Goal: Contribute content: Add original content to the website for others to see

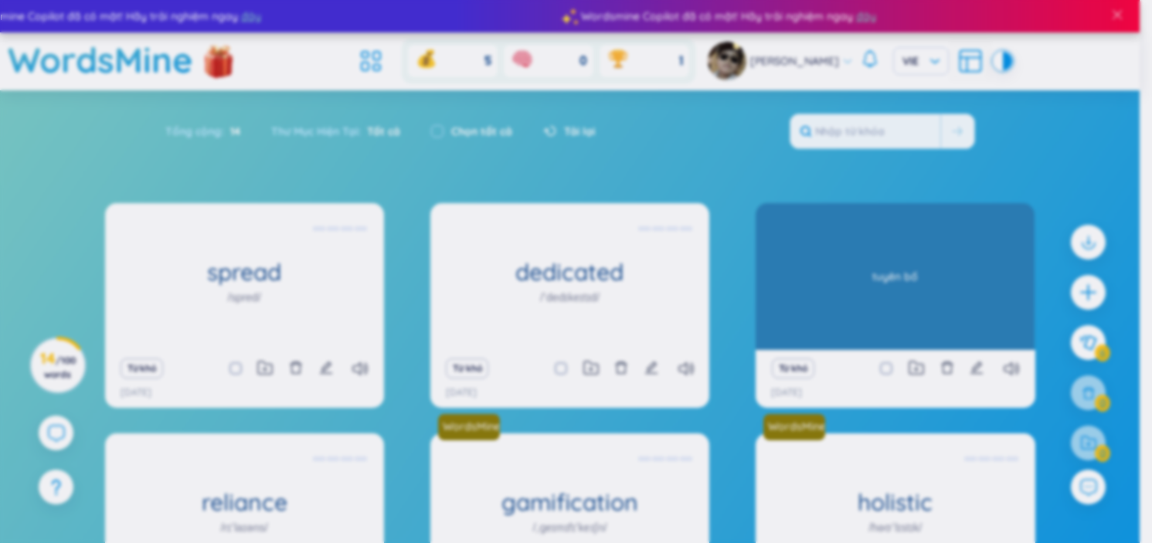
scroll to position [145, 0]
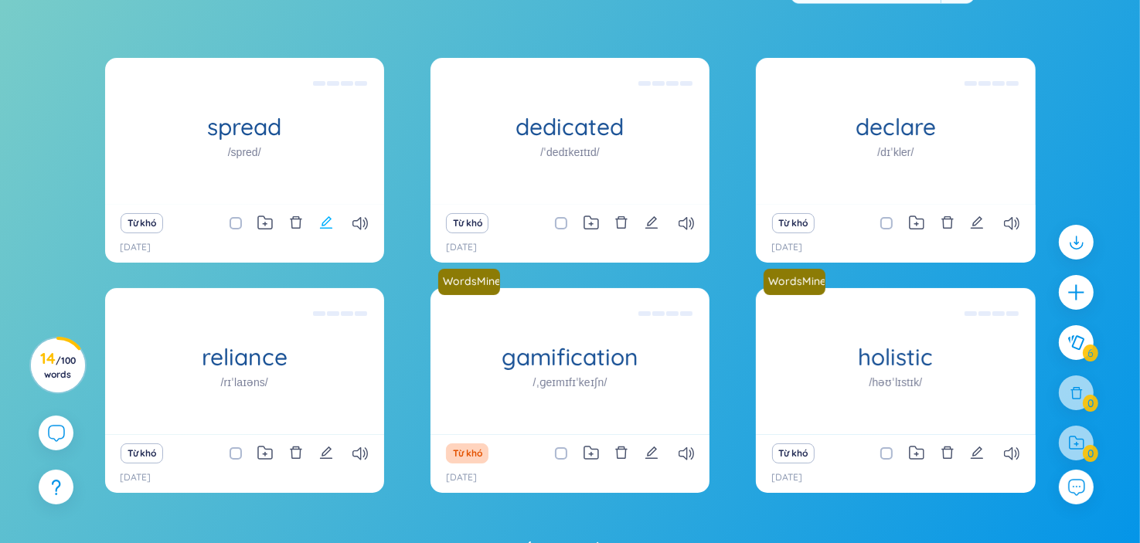
click at [328, 227] on icon "edit" at bounding box center [326, 222] width 12 height 12
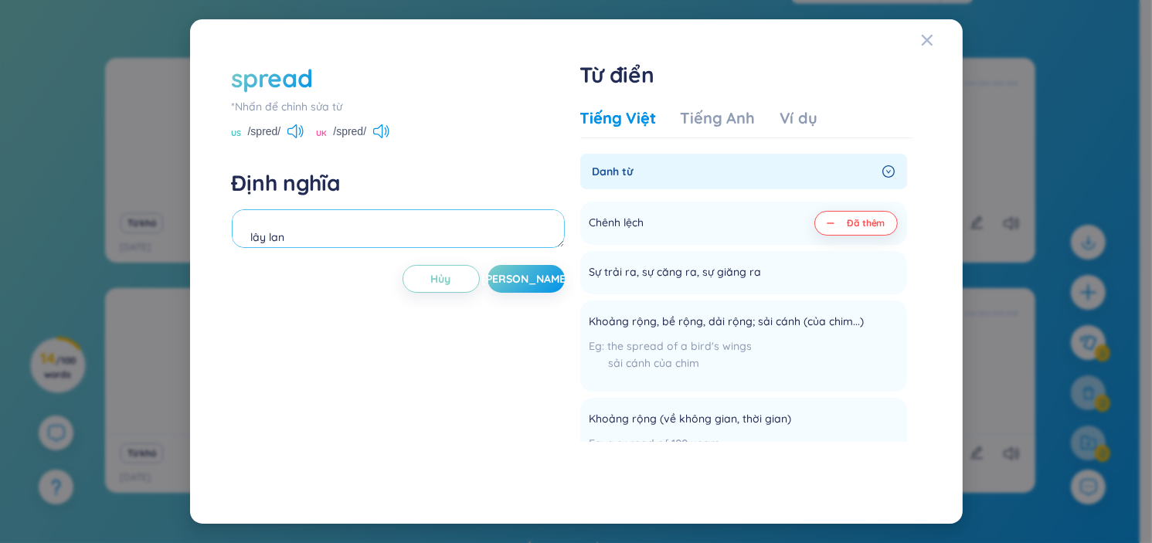
click at [369, 232] on textarea "lây lan chênh lệch" at bounding box center [398, 228] width 333 height 39
drag, startPoint x: 441, startPoint y: 231, endPoint x: 416, endPoint y: 227, distance: 25.0
click at [416, 227] on textarea "lây lan chênh lệch [MEDICAL_DATA] spread a fash in socical" at bounding box center [398, 228] width 333 height 39
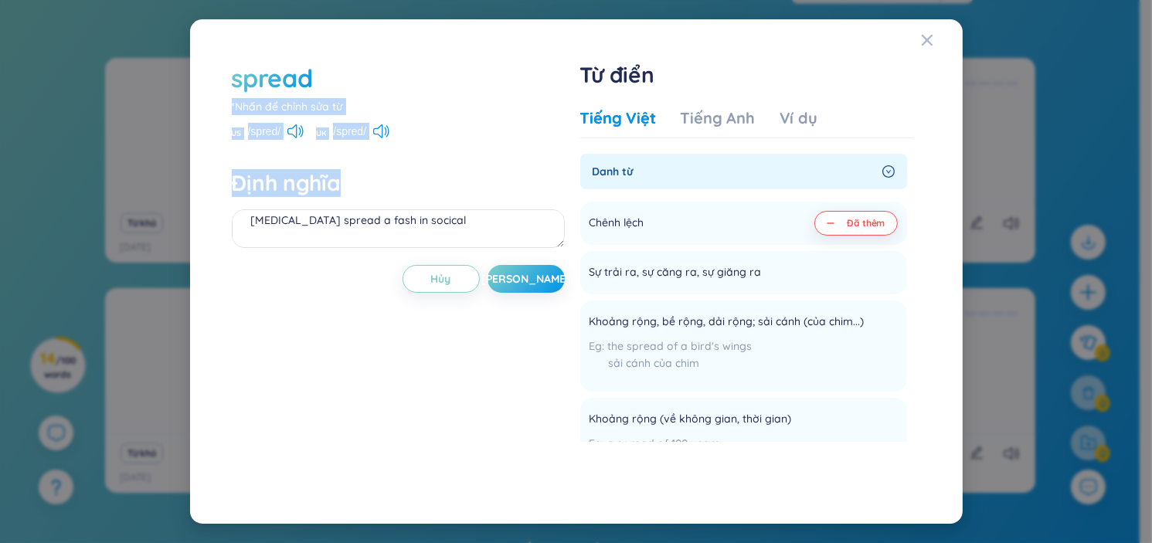
drag, startPoint x: 440, startPoint y: 113, endPoint x: 445, endPoint y: 44, distance: 69.0
click at [443, 67] on div "spread *Nhấn để chỉnh sửa từ [GEOGRAPHIC_DATA] /spred/ [GEOGRAPHIC_DATA] /spred…" at bounding box center [398, 271] width 333 height 420
click at [507, 157] on div "spread *Nhấn để chỉnh sửa từ [GEOGRAPHIC_DATA] /spred/ [GEOGRAPHIC_DATA] /spred…" at bounding box center [398, 271] width 333 height 420
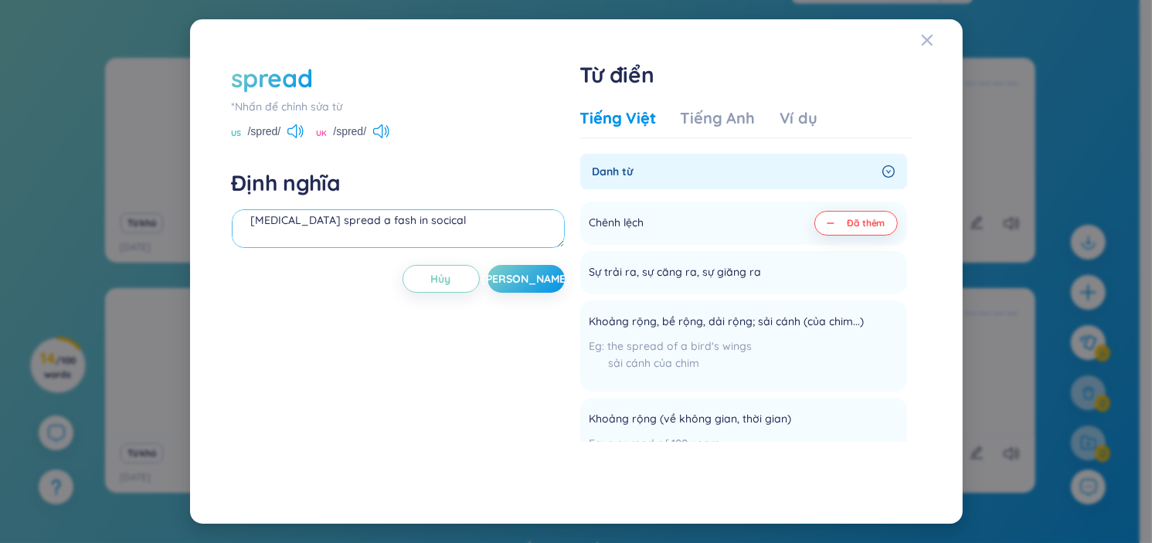
click at [458, 233] on textarea "lây lan chênh lệch [MEDICAL_DATA] spread a fash in socical" at bounding box center [398, 228] width 333 height 39
click at [425, 216] on textarea "lây lan chênh lệch [MEDICAL_DATA] spread a fash in socical" at bounding box center [398, 228] width 333 height 39
drag, startPoint x: 344, startPoint y: 223, endPoint x: 243, endPoint y: 234, distance: 101.1
click at [243, 234] on textarea "lây lan chênh lệch [MEDICAL_DATA] spread a fash in socical" at bounding box center [398, 228] width 333 height 39
click at [439, 204] on div "Định nghĩa lây lan chênh lệch [MEDICAL_DATA] spread a fash in socical" at bounding box center [398, 210] width 333 height 83
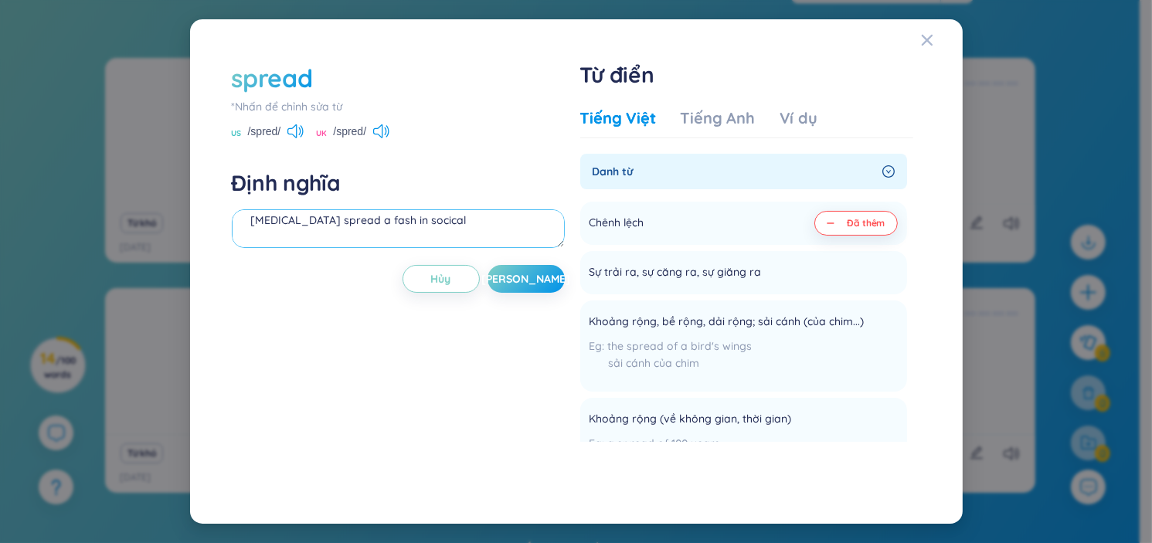
click at [339, 228] on textarea "lây lan chênh lệch [MEDICAL_DATA] spread a fash in socical" at bounding box center [398, 228] width 333 height 39
click at [359, 221] on textarea "lây lan chênh lệch [MEDICAL_DATA] spread fash in socical" at bounding box center [398, 228] width 333 height 39
click at [432, 220] on textarea "lây lan chênh lệch [MEDICAL_DATA] spread fast in socical" at bounding box center [398, 228] width 333 height 39
click at [522, 282] on span "[PERSON_NAME]" at bounding box center [526, 278] width 89 height 15
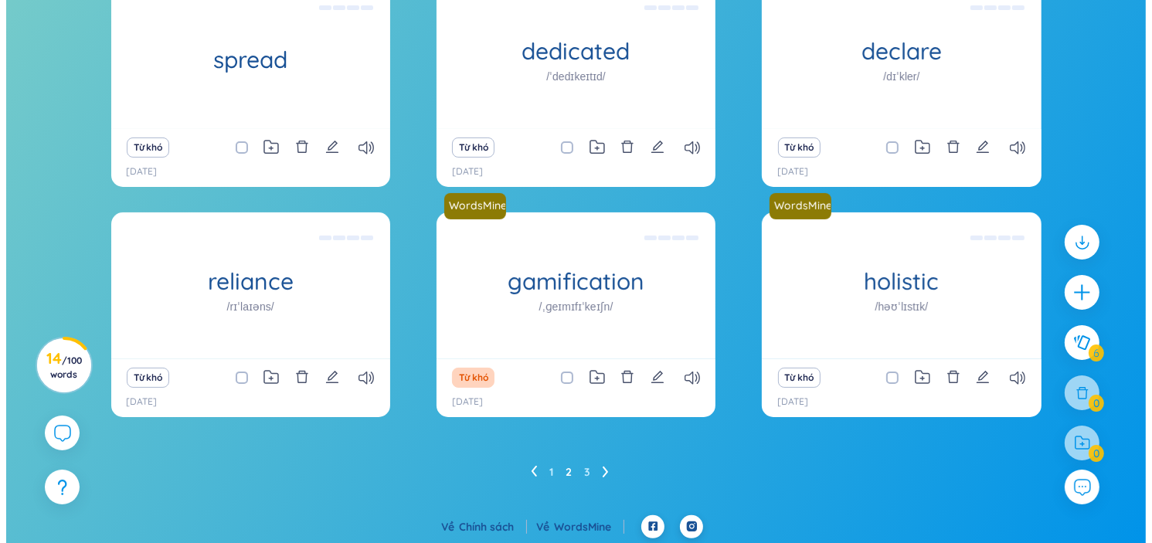
scroll to position [223, 0]
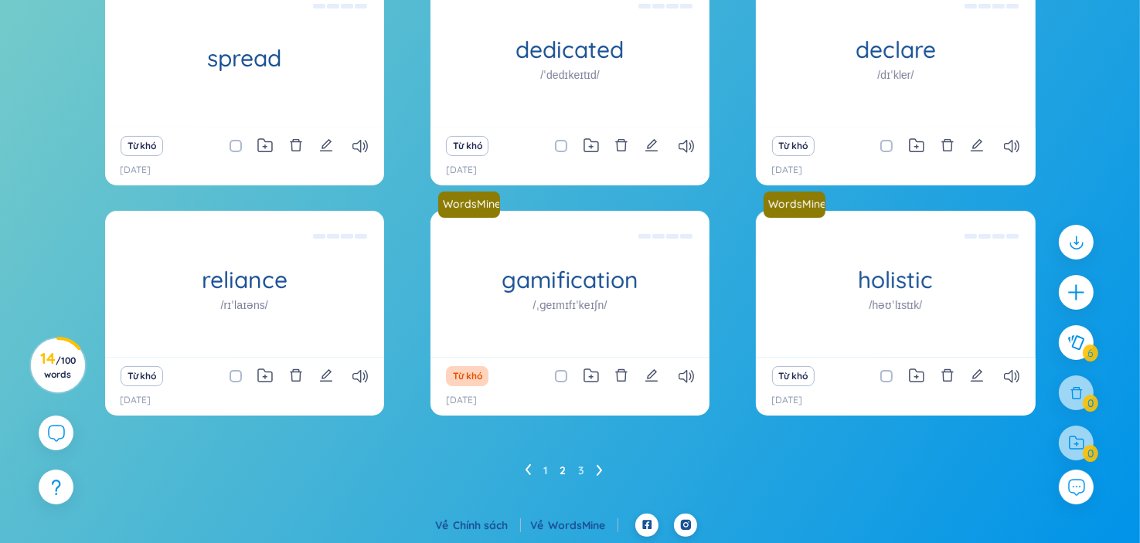
click at [331, 378] on icon "edit" at bounding box center [326, 376] width 14 height 14
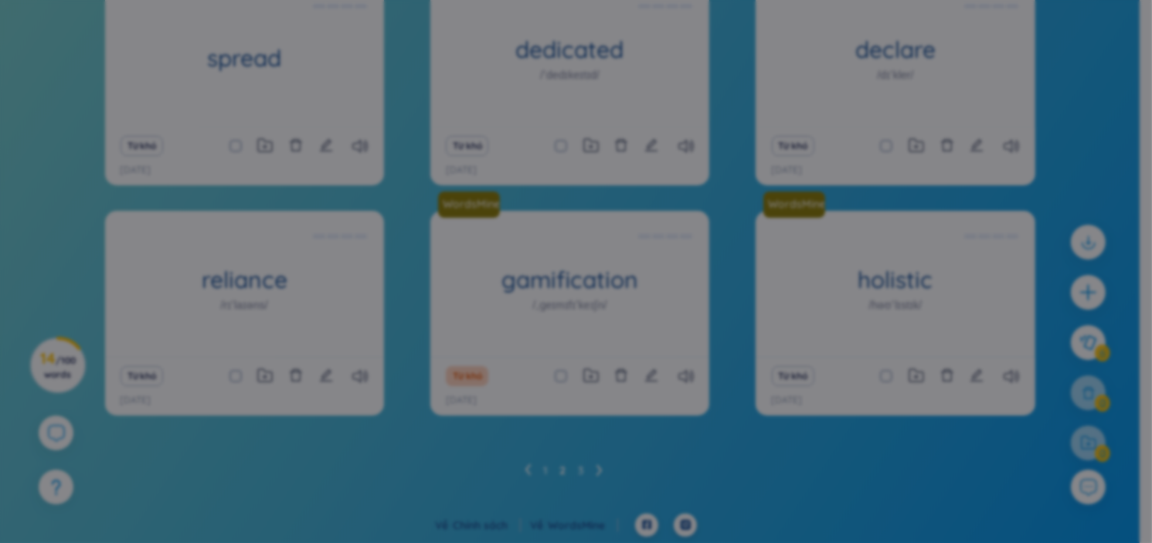
scroll to position [34, 0]
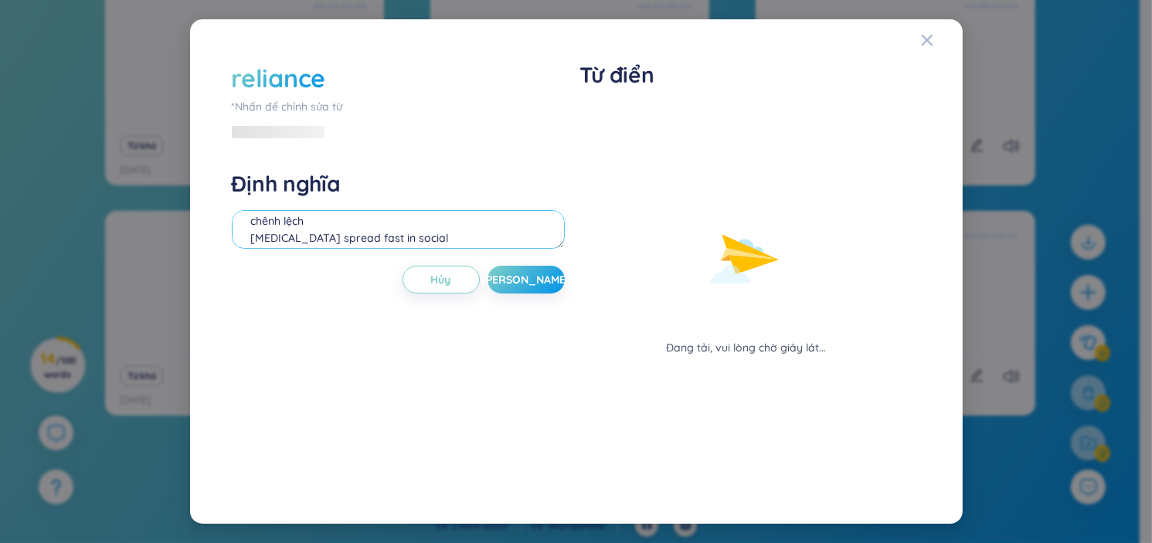
click at [422, 237] on textarea "sự tin cậy tín nhiệm" at bounding box center [398, 229] width 333 height 39
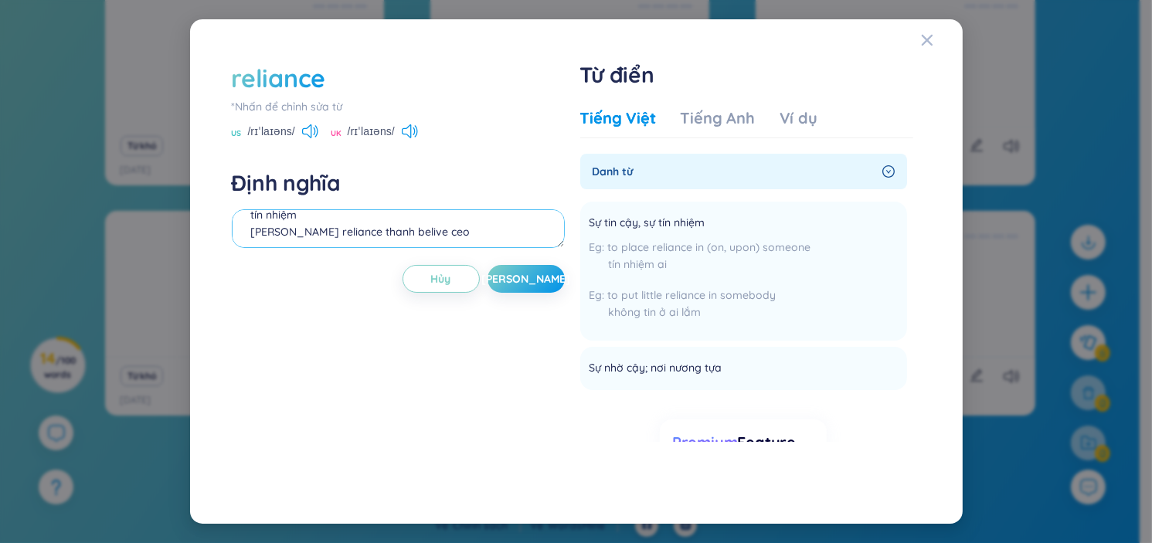
scroll to position [51, 0]
drag, startPoint x: 441, startPoint y: 220, endPoint x: 244, endPoint y: 243, distance: 198.5
click at [244, 243] on textarea "sự tin cậy tín nhiệm [PERSON_NAME] reliance thanh belive ceo" at bounding box center [398, 228] width 333 height 39
click at [356, 238] on textarea "sự tin cậy tín nhiệm the company reliace thanh hoang become ceo" at bounding box center [398, 228] width 333 height 39
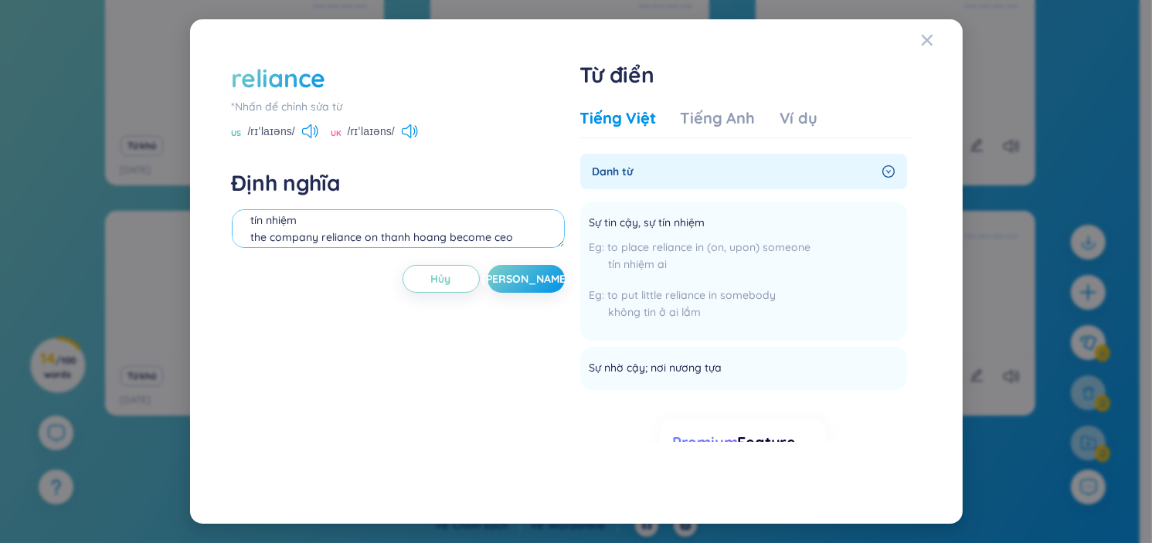
click at [450, 238] on textarea "sự tin cậy tín nhiệm the company reliance on thanh hoang become ceo" at bounding box center [398, 228] width 333 height 39
type textarea "sự tin cậy tín nhiệm the company reliance on [PERSON_NAME] led him to become Th…"
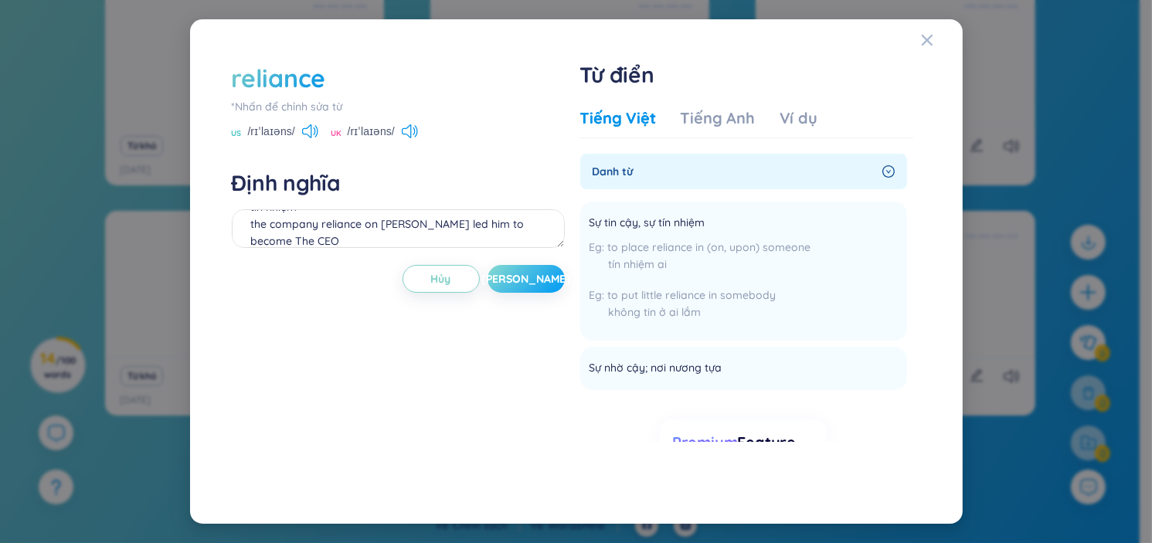
click at [515, 286] on button "[PERSON_NAME]" at bounding box center [526, 279] width 77 height 28
click at [406, 131] on icon at bounding box center [410, 131] width 16 height 14
click at [540, 283] on span "[PERSON_NAME]" at bounding box center [537, 278] width 89 height 15
drag, startPoint x: 356, startPoint y: 242, endPoint x: 238, endPoint y: 200, distance: 124.7
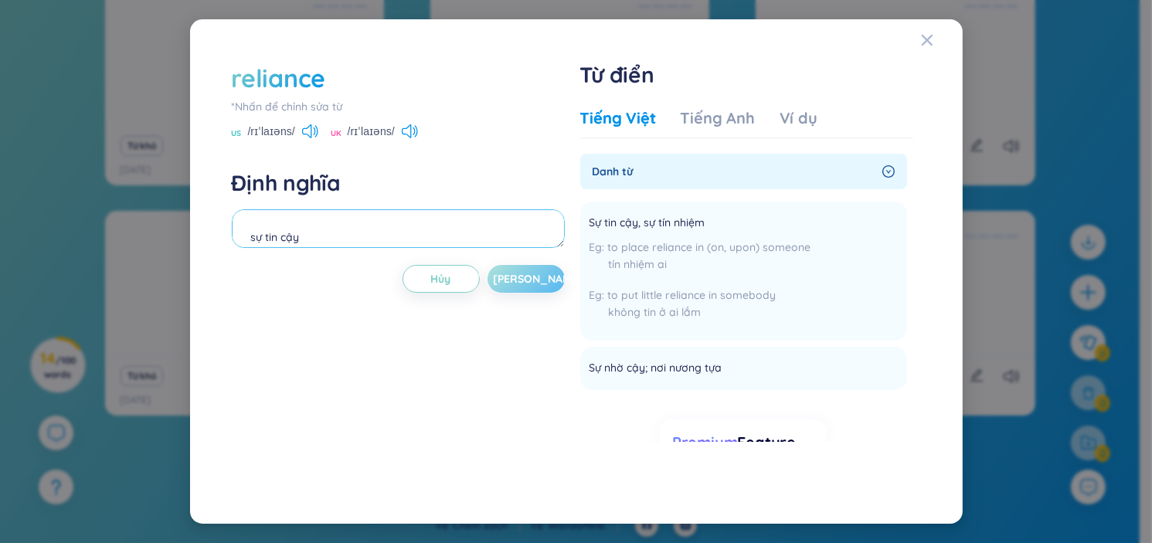
click at [238, 200] on div "Định nghĩa sự tin cậy tín nhiệm the company reliance on [PERSON_NAME] led him t…" at bounding box center [398, 210] width 333 height 83
click at [309, 222] on textarea "sự tin cậy tín nhiệm the company reliance on [PERSON_NAME] led him to become Th…" at bounding box center [398, 228] width 333 height 39
click at [348, 223] on textarea "sự tin cậy tín nhiệm the company reliance on [PERSON_NAME] led him to become Th…" at bounding box center [398, 228] width 333 height 39
click at [349, 223] on textarea "sự tin cậy tín nhiệm the company reliance on [PERSON_NAME] led him to become Th…" at bounding box center [398, 228] width 333 height 39
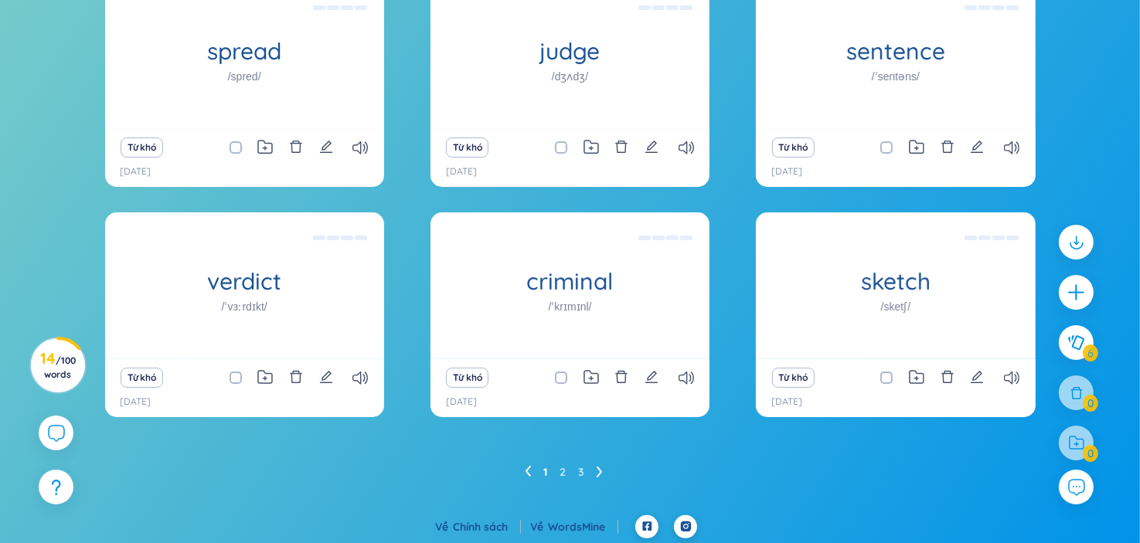
scroll to position [223, 0]
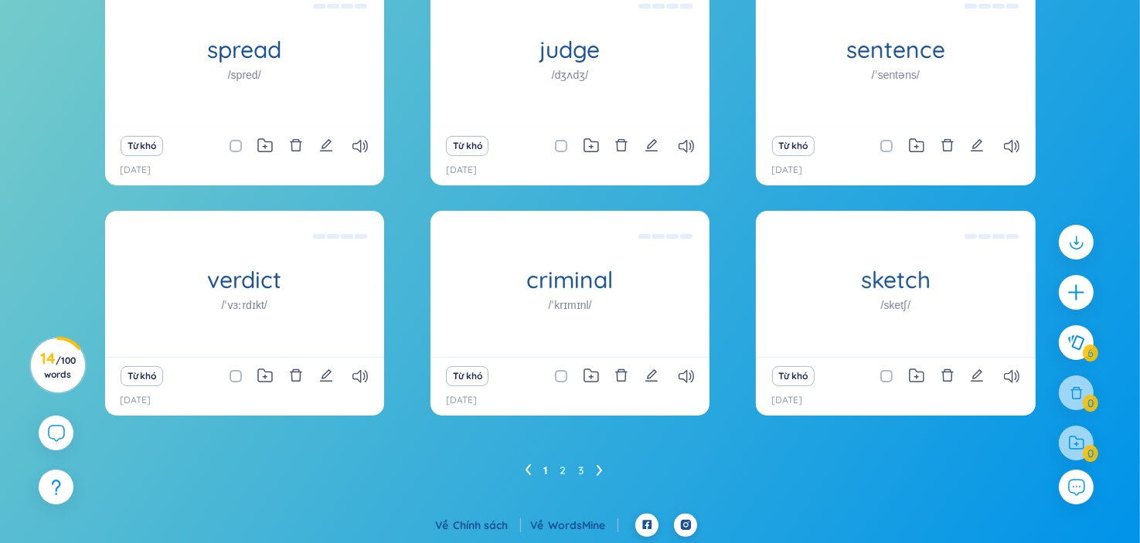
click at [594, 468] on ul "1 2 3" at bounding box center [570, 470] width 90 height 25
click at [603, 472] on ul "1 2 3" at bounding box center [570, 470] width 90 height 25
click at [594, 469] on ul "1 2 3" at bounding box center [570, 470] width 90 height 25
click at [608, 471] on ul "1 2 3" at bounding box center [570, 470] width 90 height 25
click at [601, 475] on icon at bounding box center [600, 471] width 6 height 12
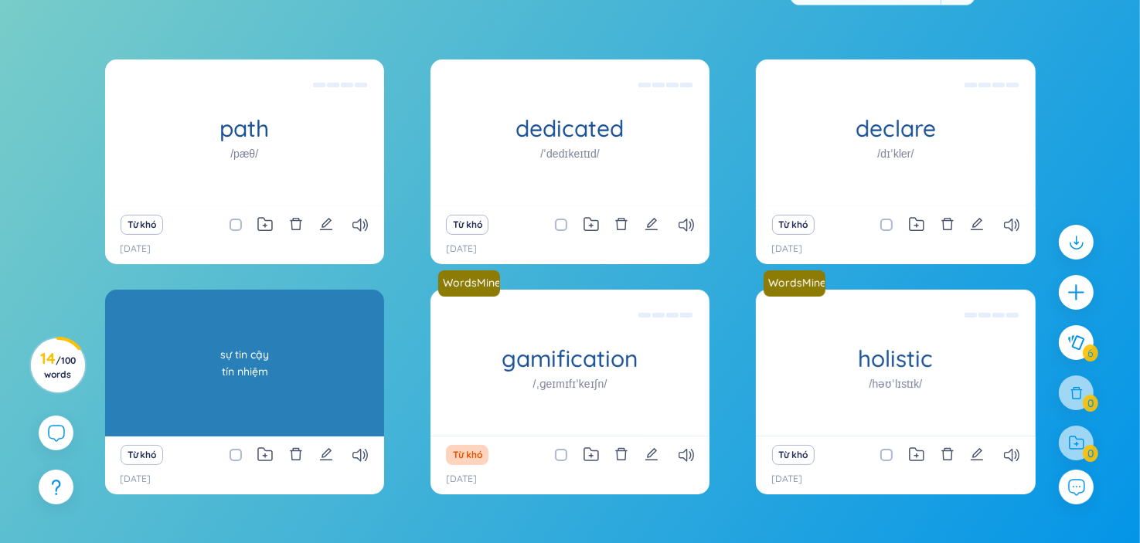
scroll to position [145, 0]
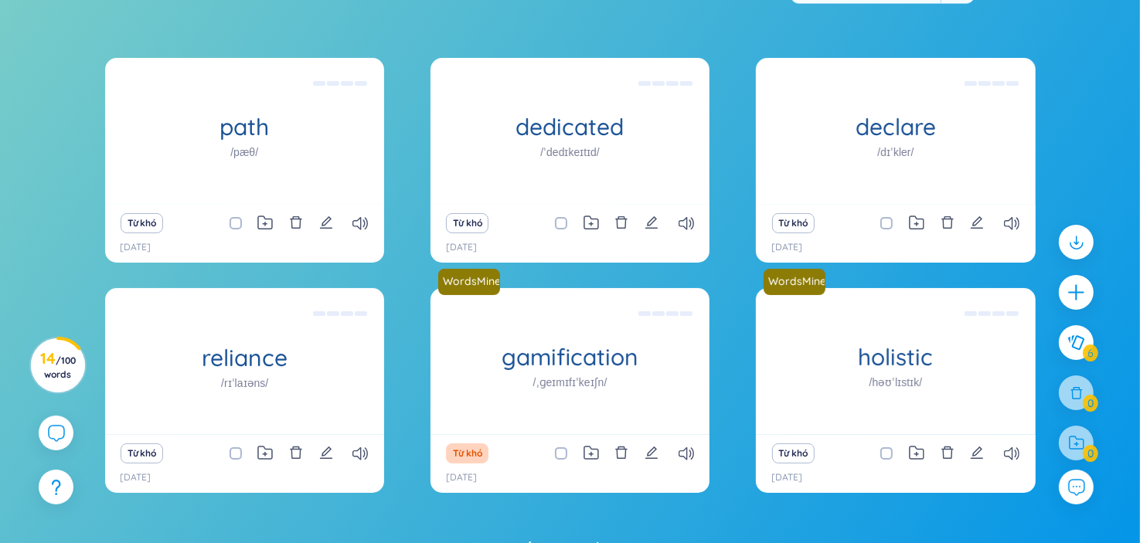
click at [318, 449] on div "Từ khó" at bounding box center [245, 454] width 264 height 22
click at [324, 454] on icon "edit" at bounding box center [326, 453] width 12 height 12
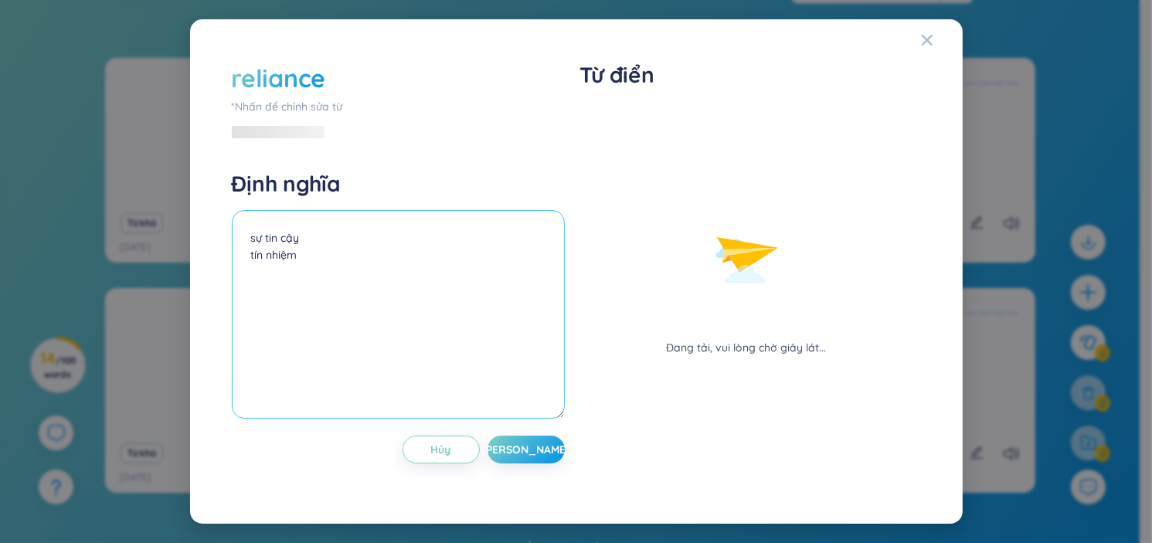
click at [369, 297] on textarea "sự tin cậy tín nhiệm" at bounding box center [398, 314] width 333 height 209
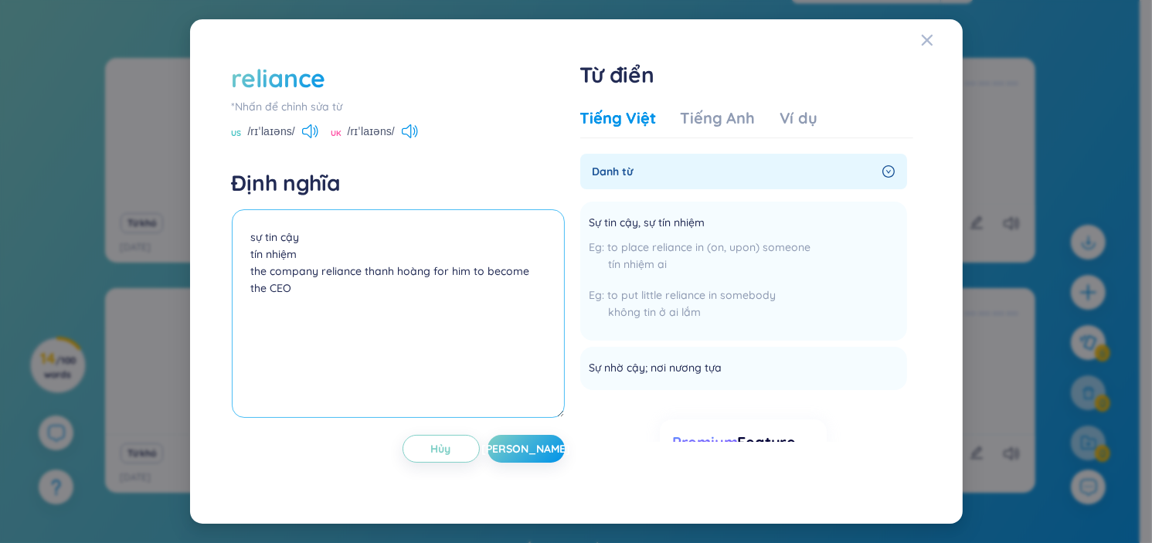
click at [445, 274] on textarea "sự tin cậy tín nhiệm the company reliance thanh hoàng for him to become the CEO" at bounding box center [398, 313] width 333 height 209
click at [448, 284] on textarea "sự tin cậy tín nhiệm the company reliance thanh hoàng led him to become the CEO" at bounding box center [398, 313] width 333 height 209
click at [363, 274] on textarea "sự tin cậy tín nhiệm the company reliance thanh hoàng led him to become the CEO" at bounding box center [398, 313] width 333 height 209
type textarea "sự tin cậy tín nhiệm the company reliance on thanh hoàng led him to become the …"
click at [516, 453] on span "[PERSON_NAME]" at bounding box center [526, 448] width 89 height 15
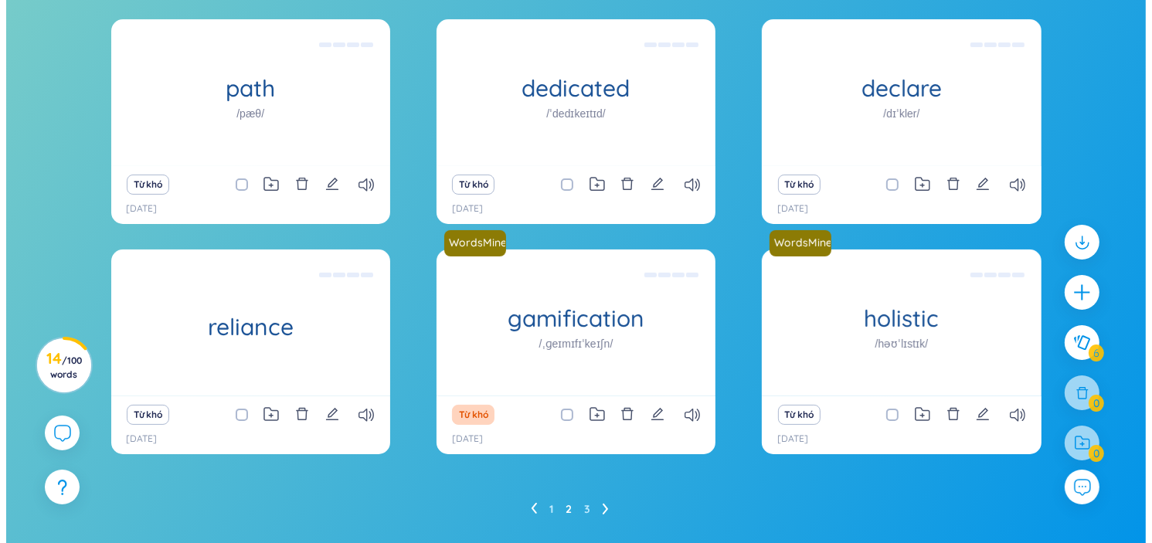
scroll to position [223, 0]
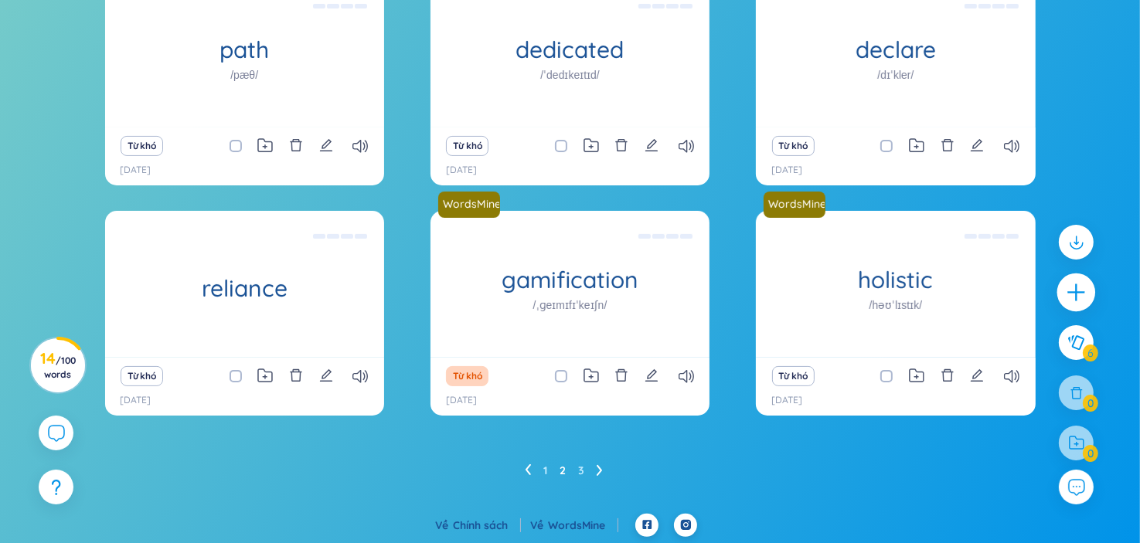
click at [1076, 308] on div at bounding box center [1076, 293] width 39 height 39
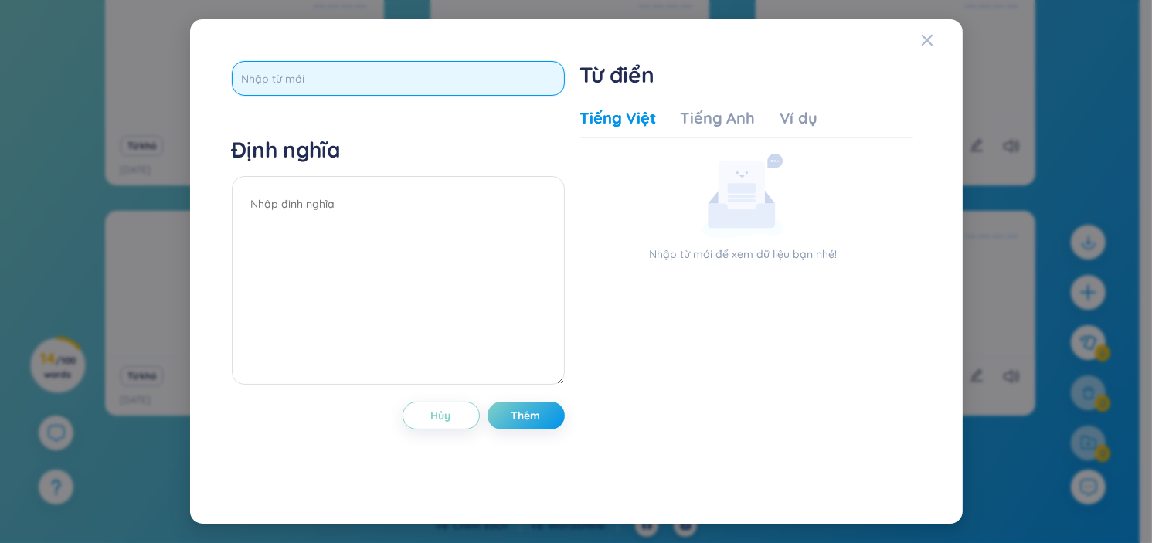
click at [337, 80] on input "text" at bounding box center [398, 78] width 333 height 35
type input "fear"
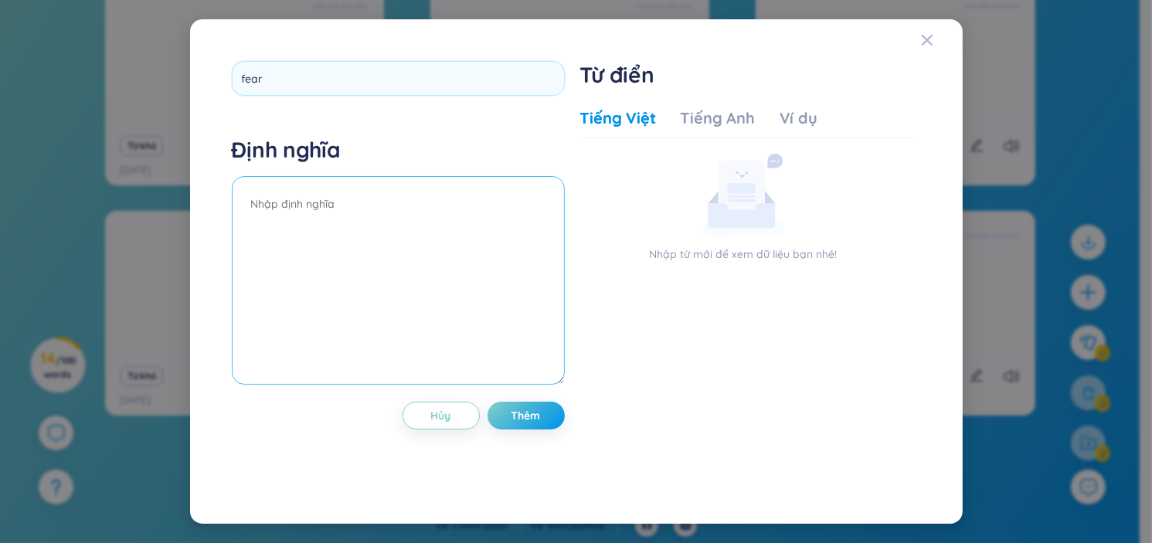
click at [352, 216] on textarea at bounding box center [398, 280] width 333 height 209
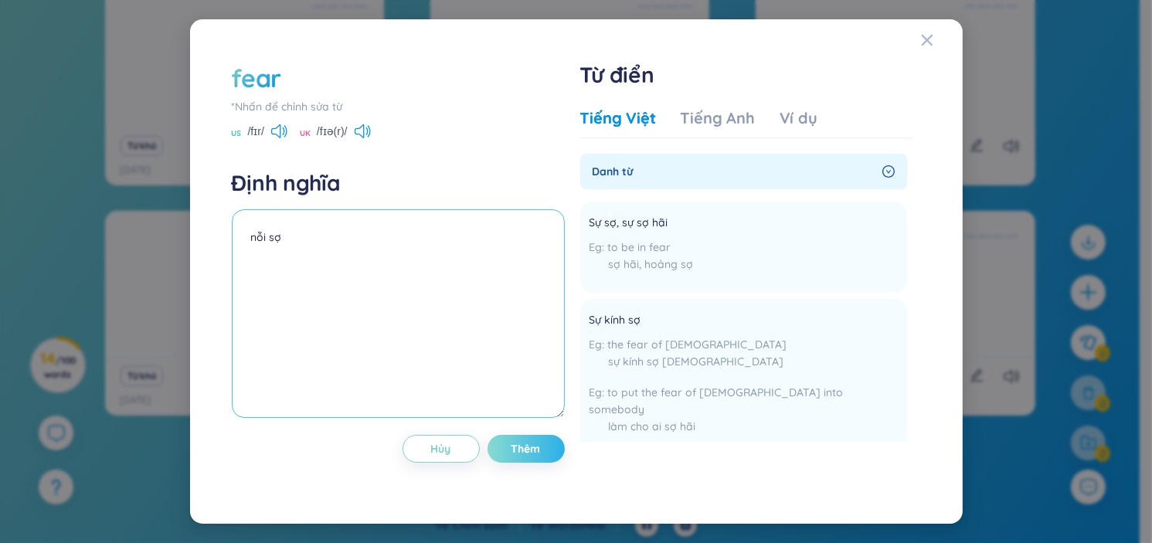
type textarea "nỗi sợ"
click at [529, 448] on span "Thêm" at bounding box center [526, 448] width 29 height 15
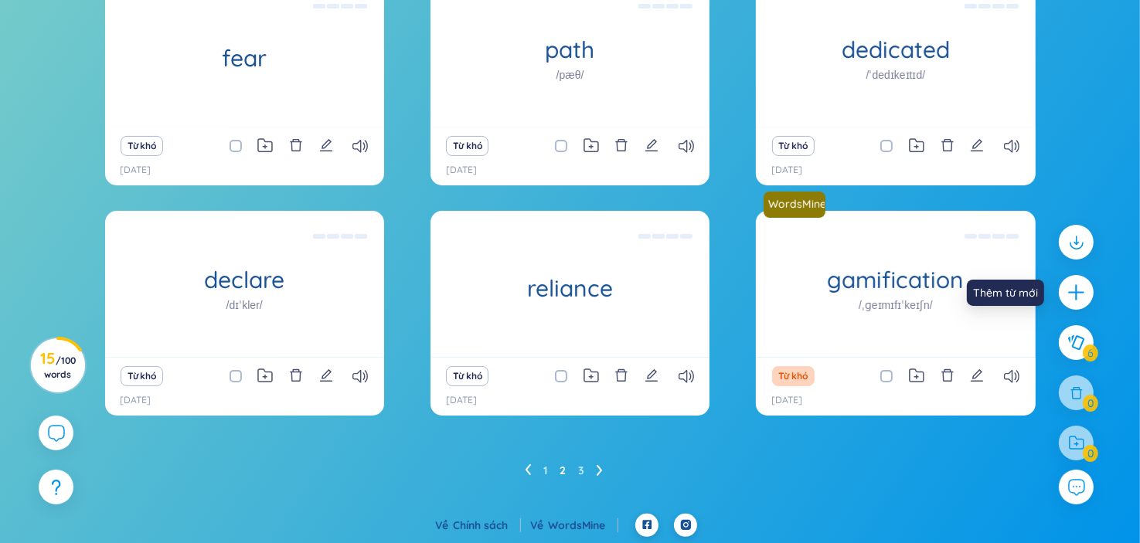
drag, startPoint x: 1064, startPoint y: 283, endPoint x: 1053, endPoint y: 283, distance: 11.6
click at [1065, 284] on div at bounding box center [1076, 292] width 35 height 35
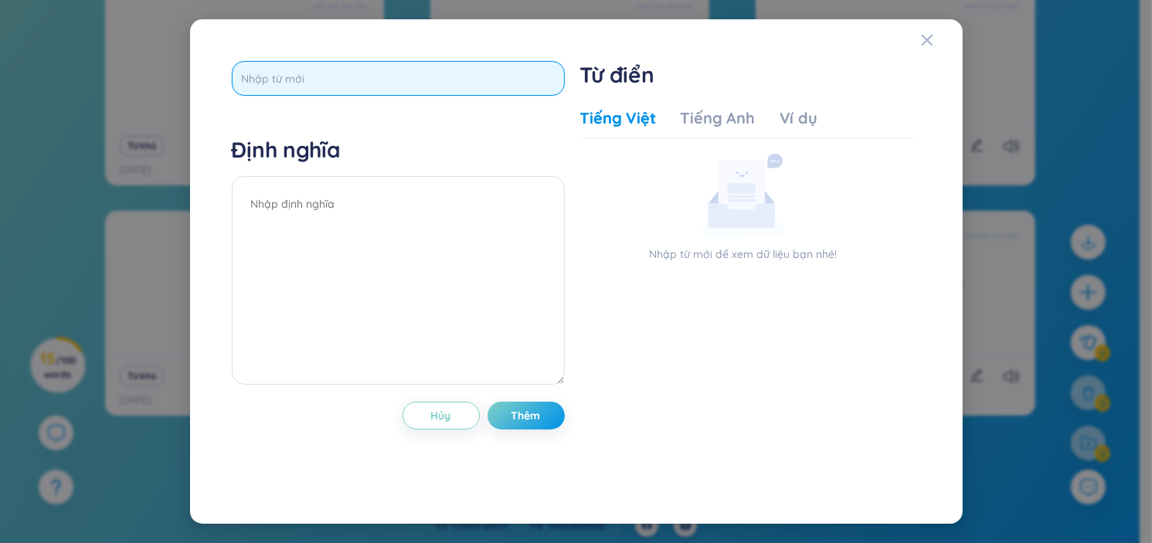
click at [342, 90] on input "text" at bounding box center [398, 78] width 333 height 35
type input "fate"
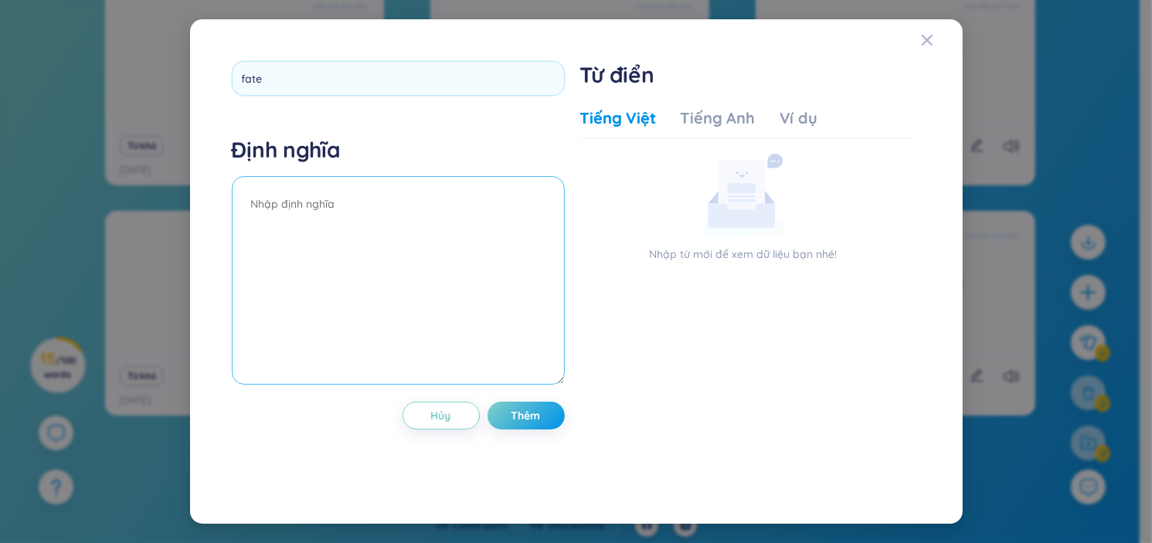
click at [337, 200] on div "Định nghĩa" at bounding box center [398, 263] width 333 height 254
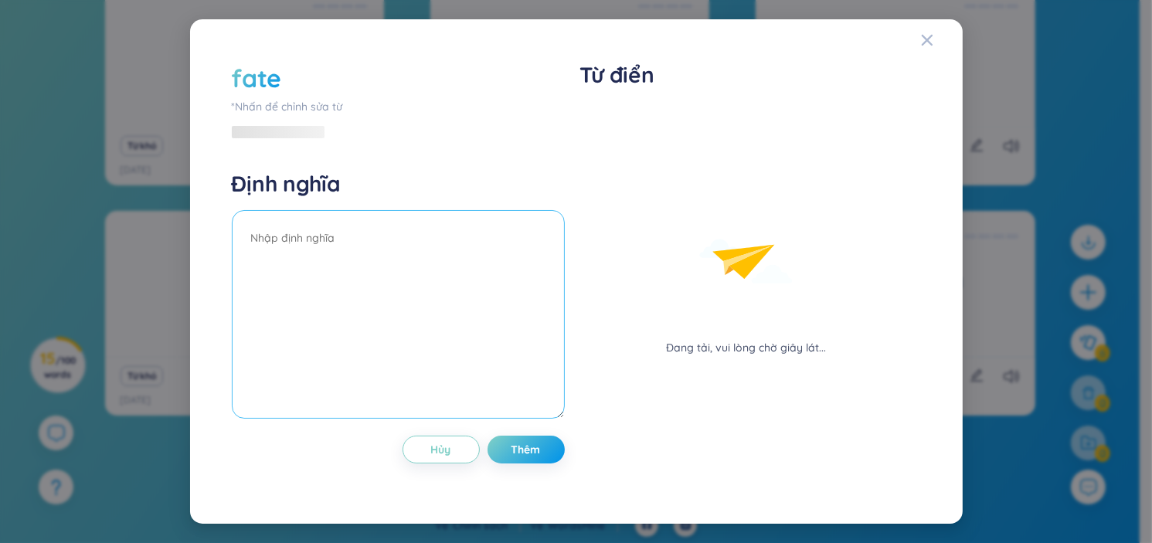
type textarea "d"
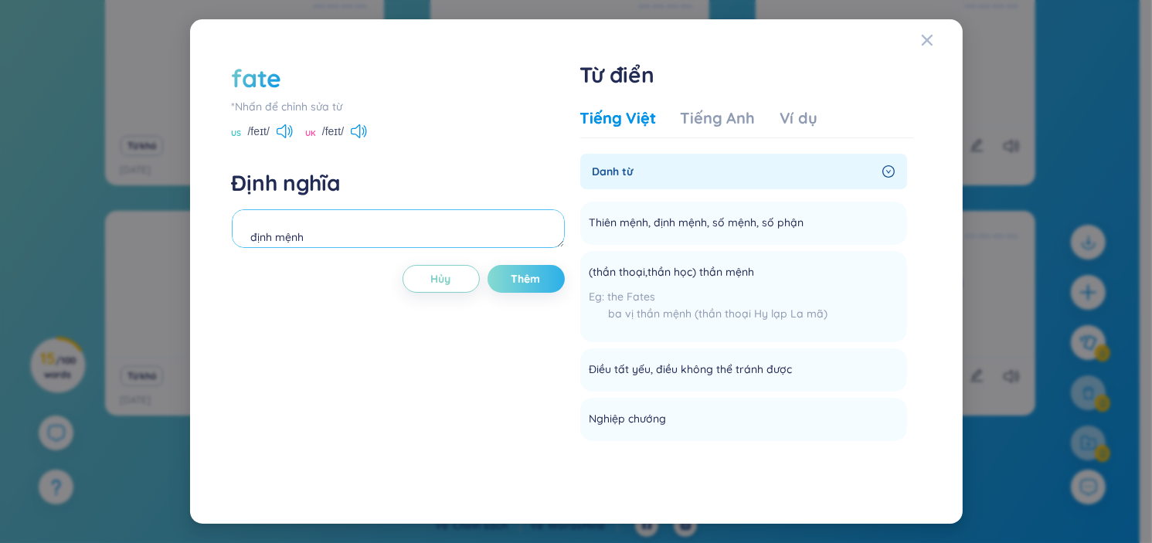
type textarea "định mệnh"
click at [514, 289] on button "Thêm" at bounding box center [526, 279] width 77 height 28
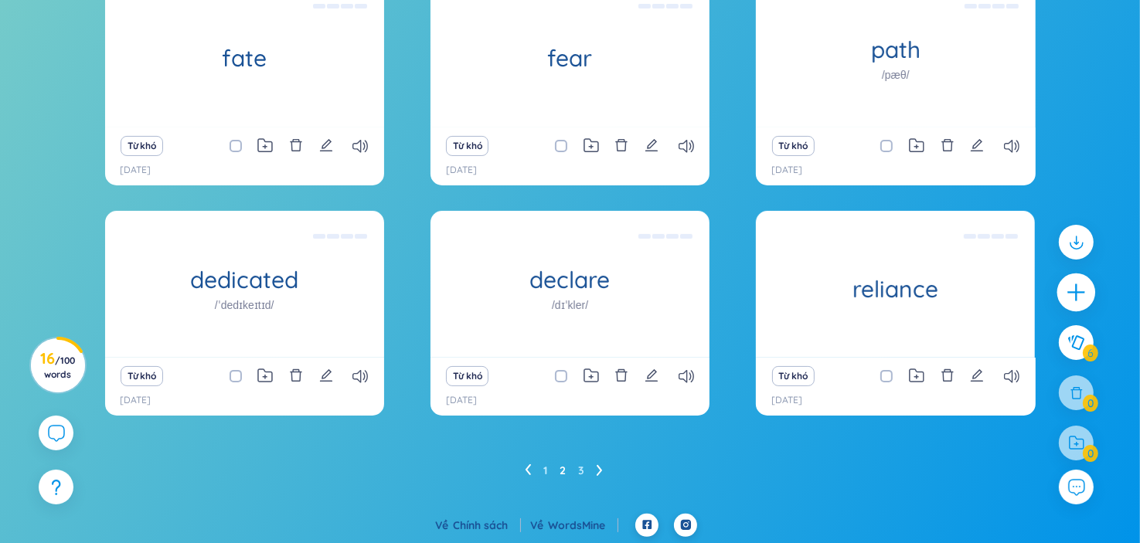
click at [1085, 289] on div at bounding box center [1076, 293] width 39 height 39
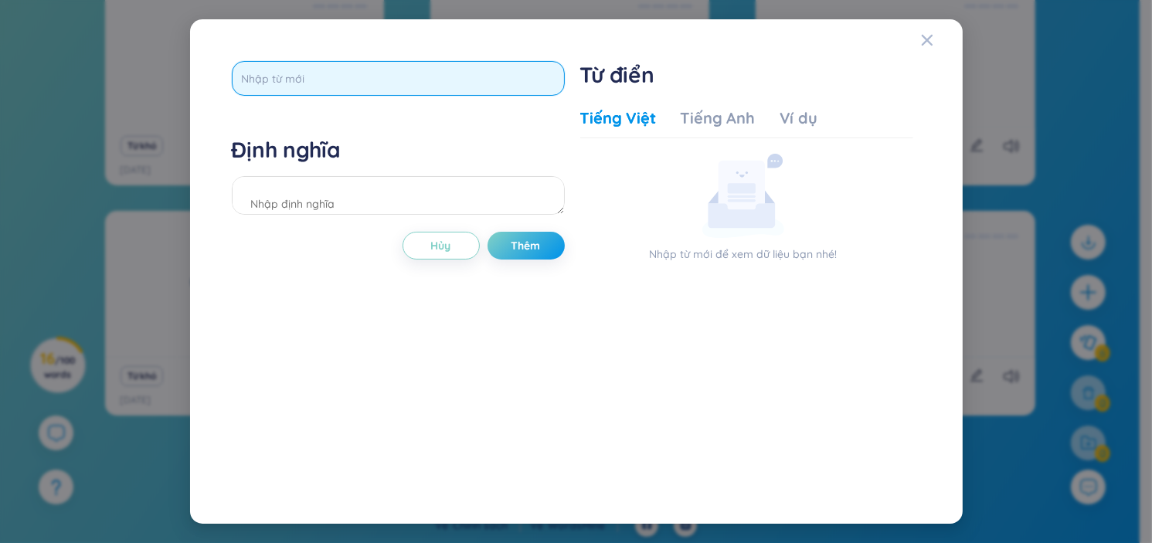
click at [331, 89] on input "text" at bounding box center [398, 78] width 333 height 35
paste input "borrow"
type input "borrow"
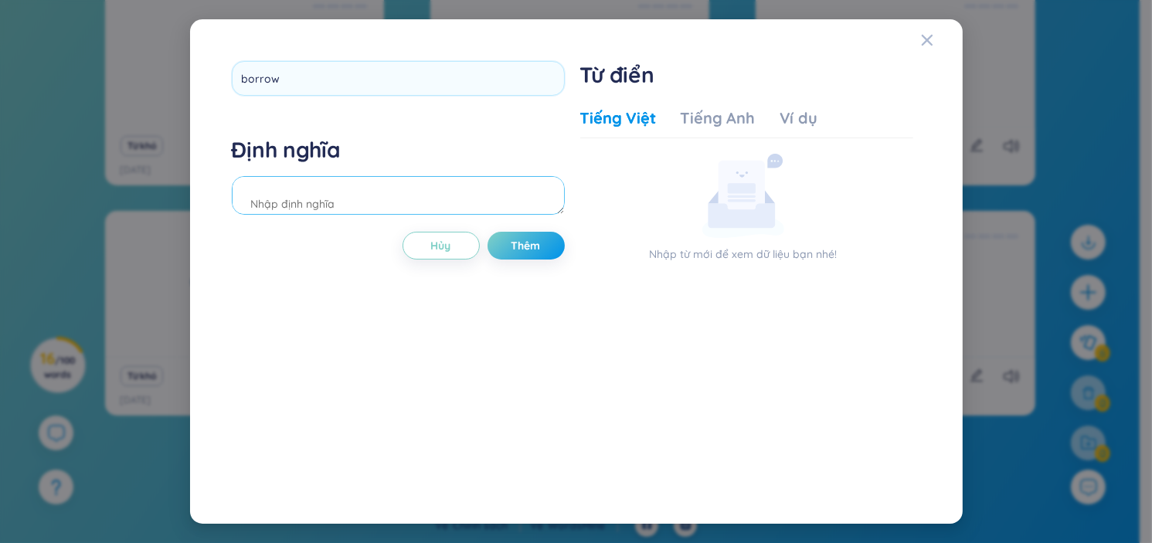
click at [305, 192] on div "Định nghĩa" at bounding box center [398, 177] width 333 height 83
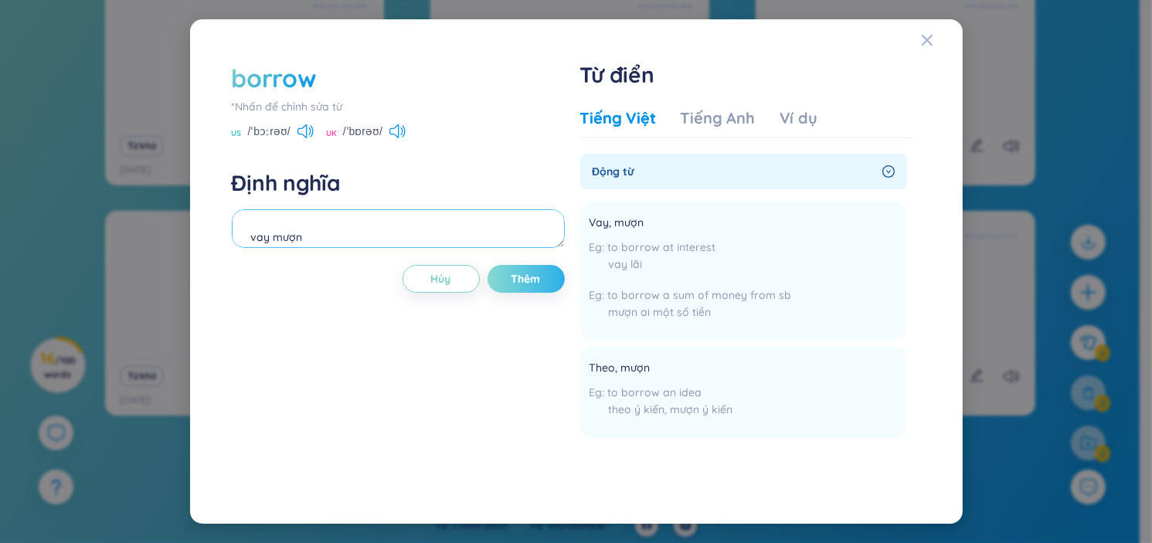
type textarea "vay mượn"
click at [526, 277] on span "Thêm" at bounding box center [526, 278] width 29 height 15
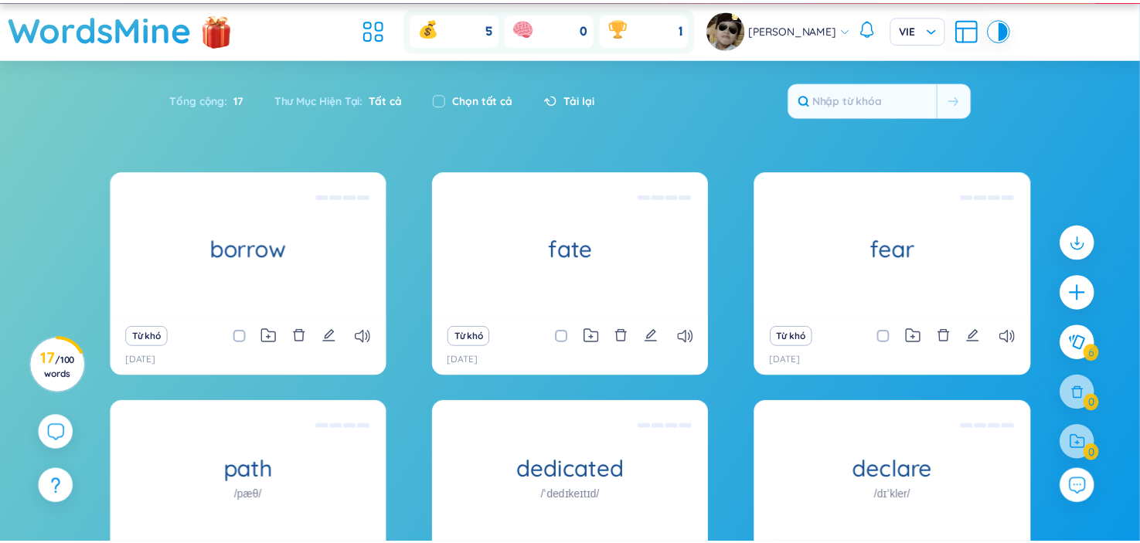
scroll to position [0, 0]
